Goal: Communication & Community: Answer question/provide support

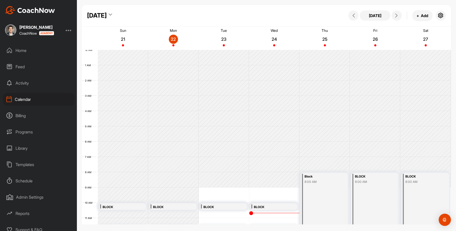
scroll to position [116, 0]
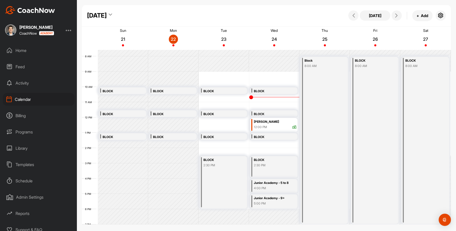
click at [23, 68] on div "Feed" at bounding box center [39, 66] width 72 height 13
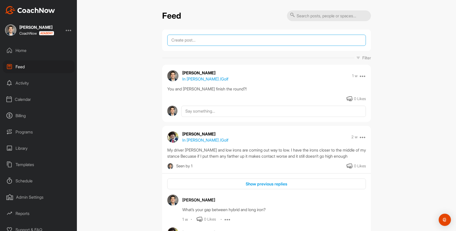
click at [189, 37] on textarea at bounding box center [266, 40] width 199 height 11
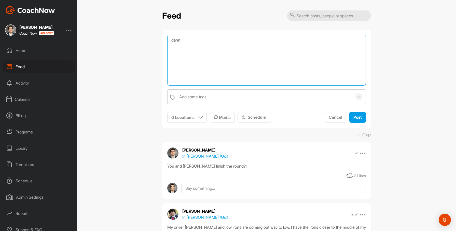
type textarea "dann"
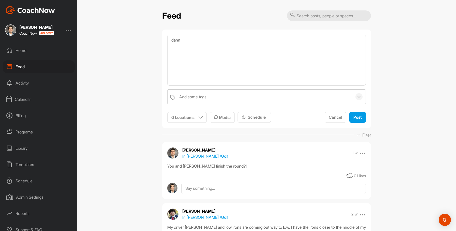
click at [26, 52] on div "Home" at bounding box center [39, 50] width 72 height 13
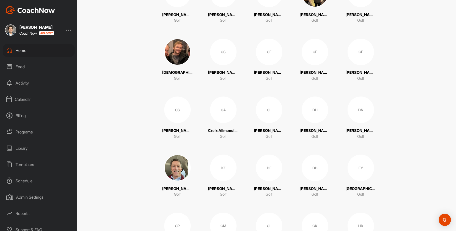
scroll to position [147, 0]
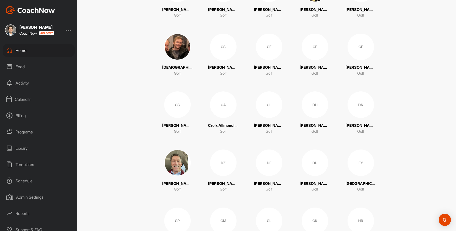
click at [176, 160] on img at bounding box center [177, 162] width 26 height 26
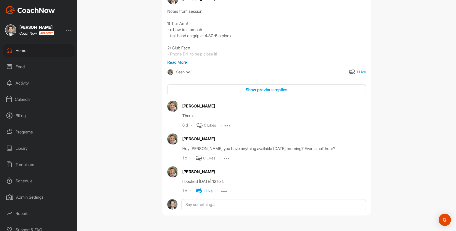
scroll to position [104, 0]
click at [207, 204] on textarea at bounding box center [273, 204] width 184 height 11
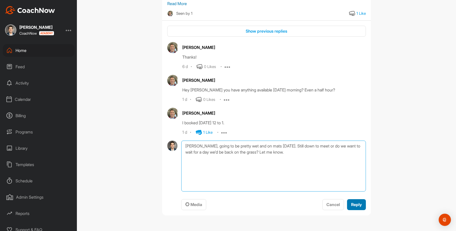
type textarea "[PERSON_NAME], going to be pretty wet and on mats [DATE]. Still down to meet or…"
click at [355, 204] on span "Reply" at bounding box center [356, 204] width 11 height 5
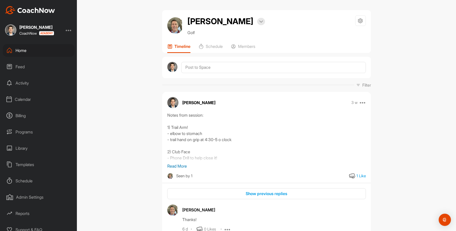
scroll to position [0, 0]
